Goal: Task Accomplishment & Management: Manage account settings

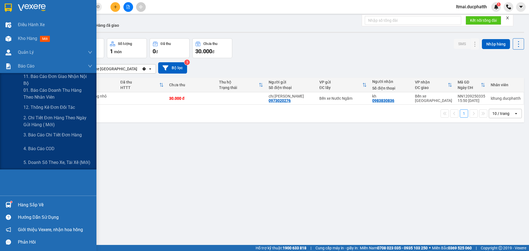
click at [35, 95] on span "01. Báo cáo doanh thu hàng theo nhân viên" at bounding box center [57, 94] width 69 height 14
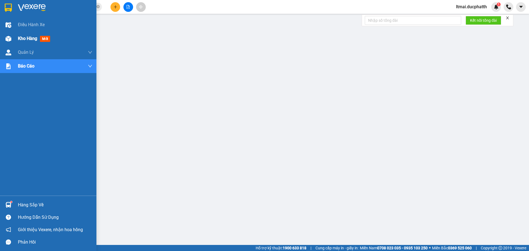
click at [16, 38] on div "Kho hàng mới" at bounding box center [48, 39] width 96 height 14
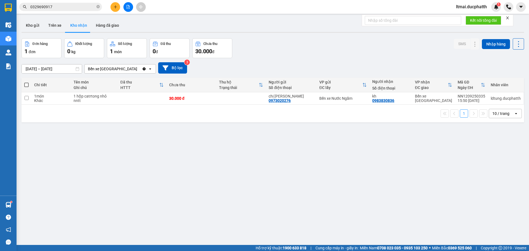
click at [472, 8] on span "ltmai.ducphatth" at bounding box center [471, 6] width 40 height 7
click at [459, 18] on li "Đăng xuất" at bounding box center [470, 17] width 40 height 9
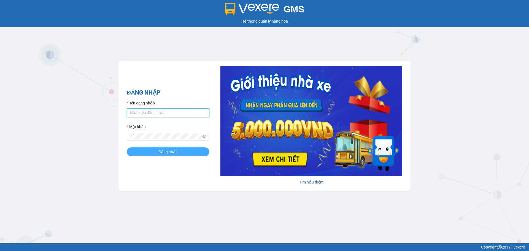
type input "ltmai.ducphatth"
click at [185, 153] on button "Đăng nhập" at bounding box center [168, 151] width 83 height 9
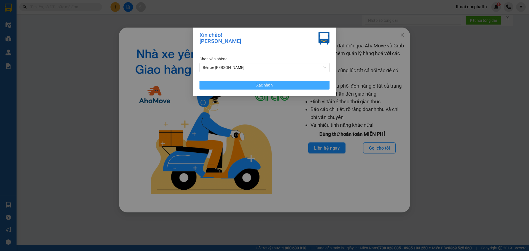
click at [277, 84] on button "Xác nhận" at bounding box center [264, 85] width 130 height 9
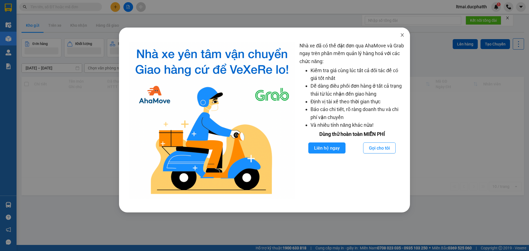
click at [401, 37] on icon "close" at bounding box center [402, 35] width 4 height 4
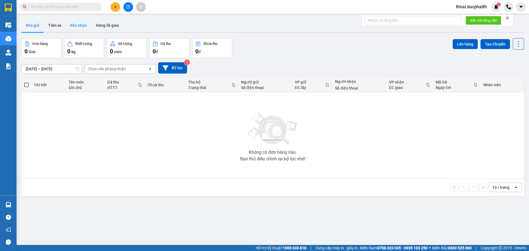
click at [83, 24] on button "Kho nhận" at bounding box center [79, 25] width 26 height 13
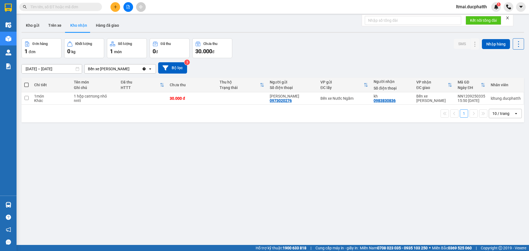
drag, startPoint x: 467, startPoint y: 4, endPoint x: 467, endPoint y: 7, distance: 3.6
click at [467, 4] on span "ltmai.ducphatth" at bounding box center [471, 6] width 40 height 7
click at [465, 18] on span "Đăng xuất" at bounding box center [473, 17] width 28 height 6
